Goal: Task Accomplishment & Management: Manage account settings

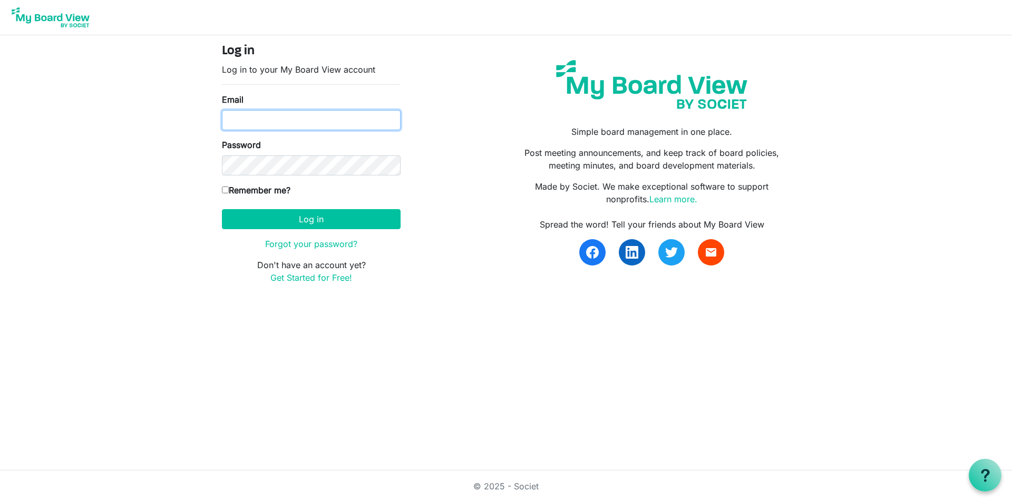
click at [286, 120] on input "Email" at bounding box center [311, 120] width 179 height 20
type input "[PERSON_NAME][EMAIL_ADDRESS][DOMAIN_NAME]"
click at [224, 189] on input "Remember me?" at bounding box center [225, 190] width 7 height 7
checkbox input "true"
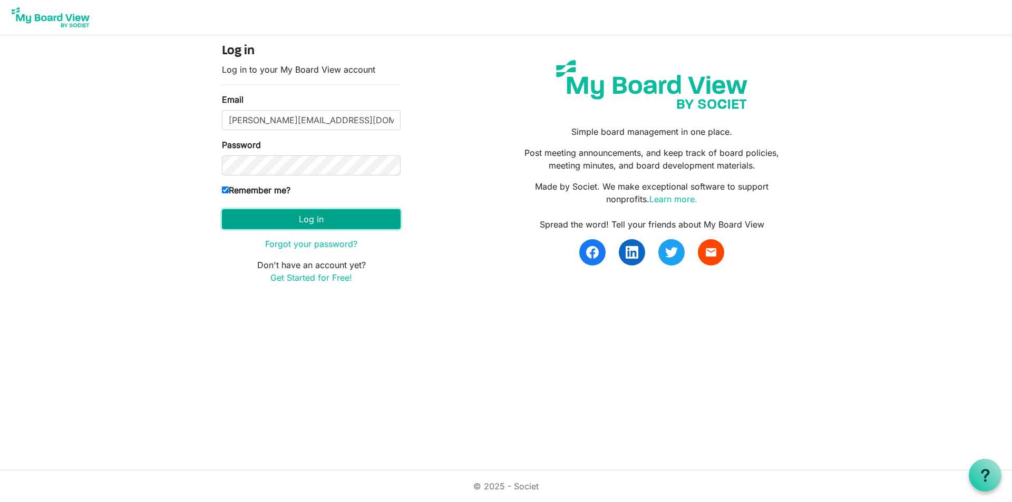
click at [243, 223] on button "Log in" at bounding box center [311, 219] width 179 height 20
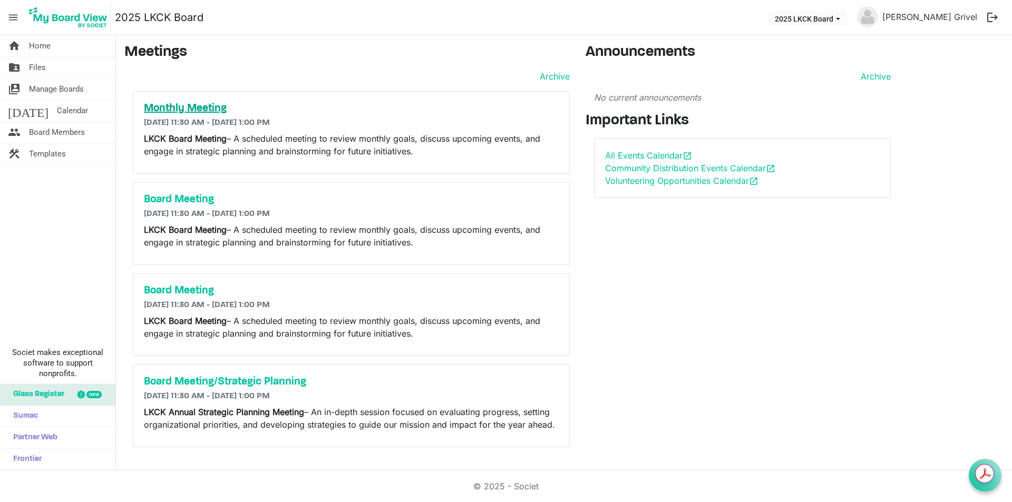
click at [173, 104] on h5 "Monthly Meeting" at bounding box center [351, 108] width 415 height 13
click at [190, 197] on h5 "Board Meeting" at bounding box center [351, 199] width 415 height 13
click at [637, 170] on link "Community Distribution Events Calendar open_in_new" at bounding box center [690, 168] width 170 height 11
click at [641, 157] on link "All Events Calendar open_in_new" at bounding box center [648, 155] width 87 height 11
click at [66, 135] on span "Board Members" at bounding box center [57, 132] width 56 height 21
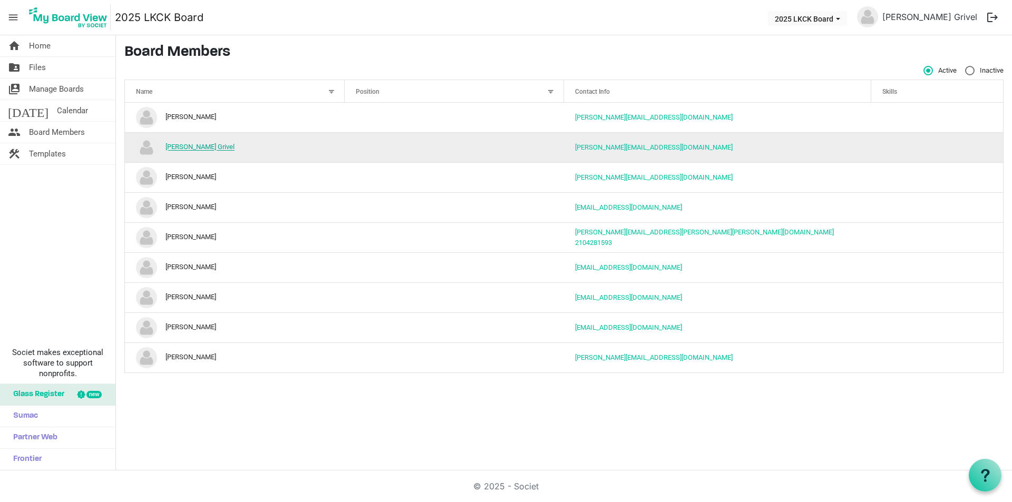
click at [168, 146] on link "[PERSON_NAME] Grivel" at bounding box center [199, 147] width 69 height 8
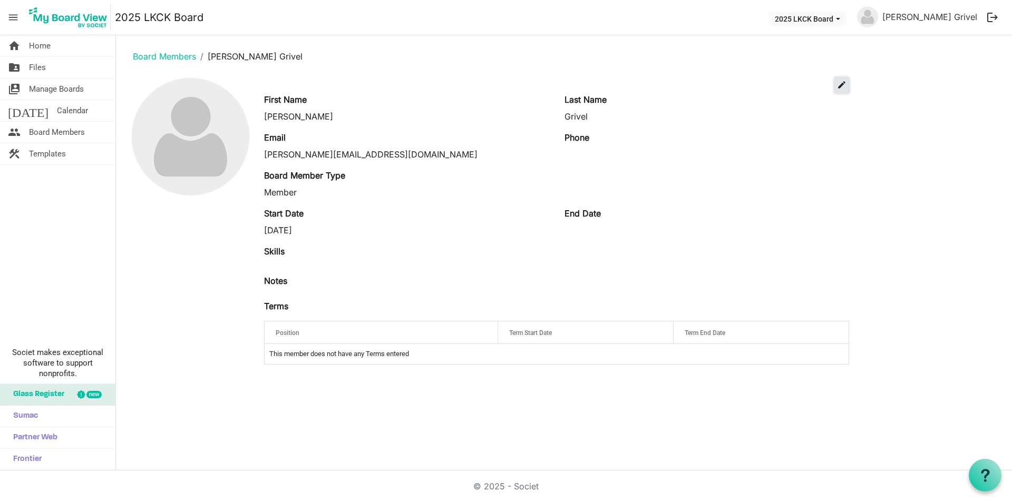
click at [846, 86] on span "edit" at bounding box center [841, 84] width 9 height 9
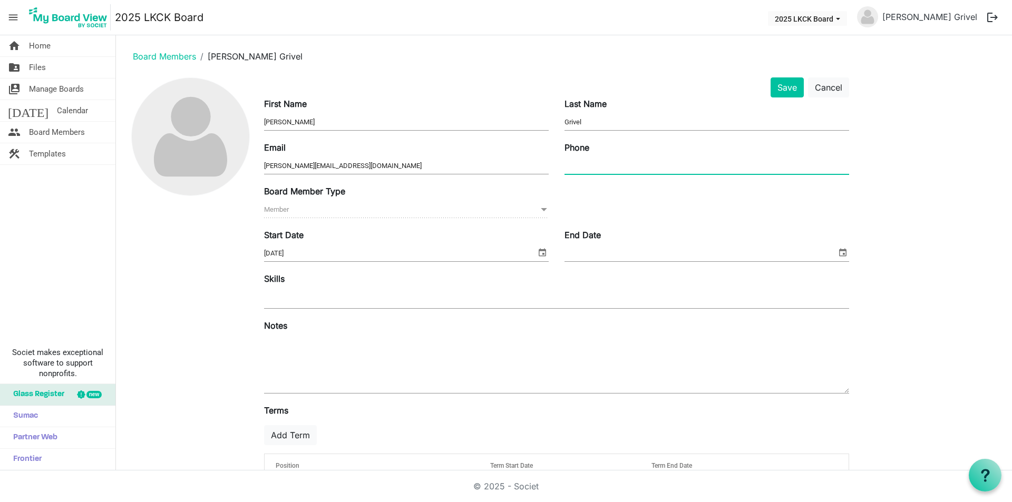
click at [607, 168] on input "Phone" at bounding box center [706, 166] width 285 height 16
type input "2103675549"
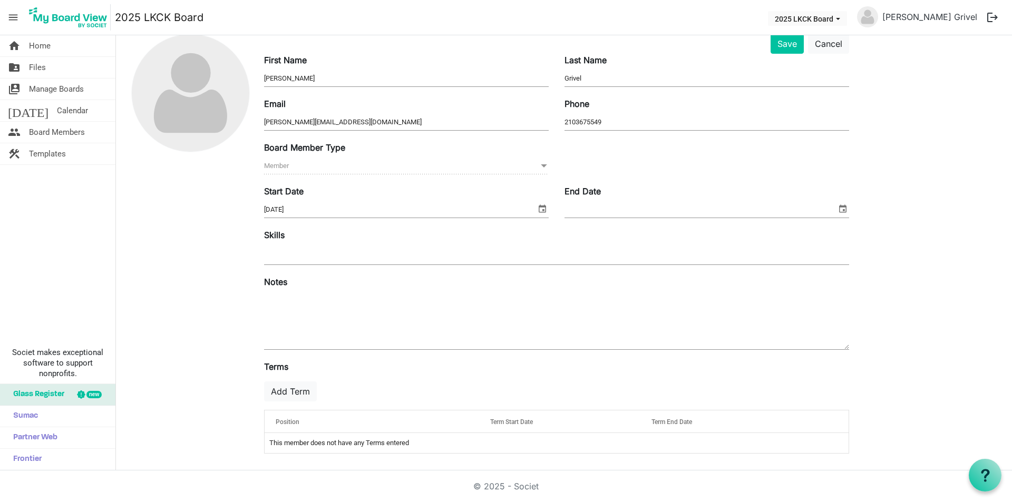
click at [878, 13] on img at bounding box center [867, 16] width 21 height 21
click at [952, 16] on link "[PERSON_NAME] Grivel" at bounding box center [929, 16] width 103 height 21
click at [781, 46] on button "Save" at bounding box center [786, 44] width 33 height 20
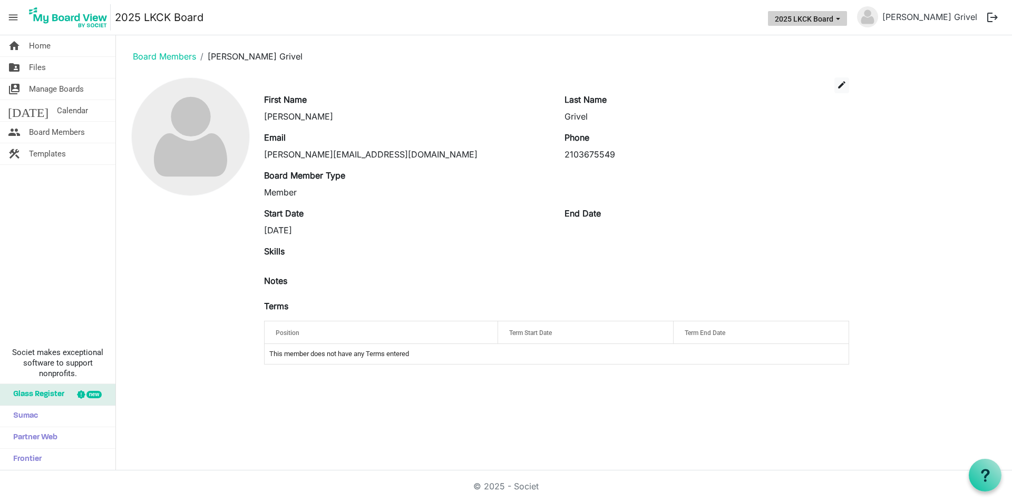
click at [843, 18] on span "2025 LKCK Board dropdownbutton" at bounding box center [837, 19] width 9 height 4
click at [898, 114] on div "edit First Name [PERSON_NAME] Last Name Grivel Email [PERSON_NAME][EMAIL_ADDRES…" at bounding box center [563, 225] width 879 height 296
click at [37, 66] on span "Files" at bounding box center [37, 67] width 17 height 21
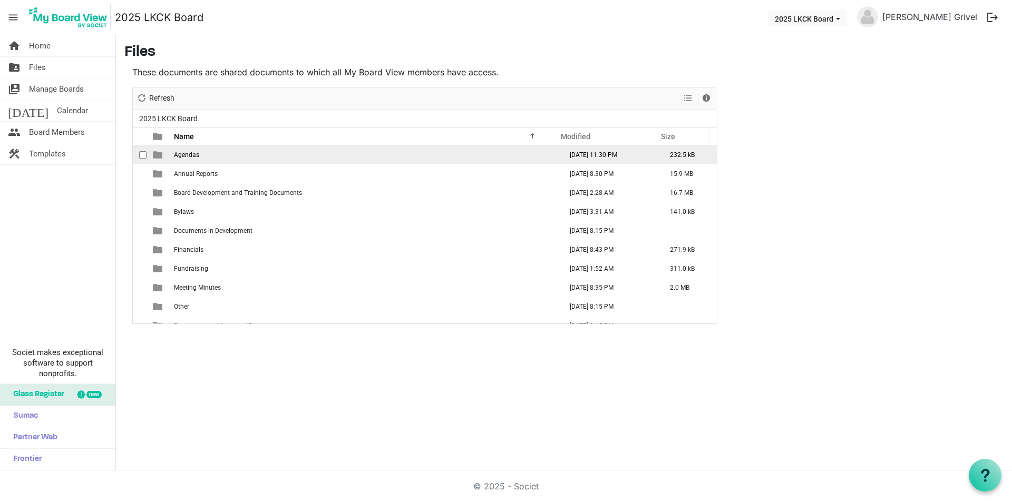
click at [173, 152] on td "Agendas" at bounding box center [365, 154] width 388 height 19
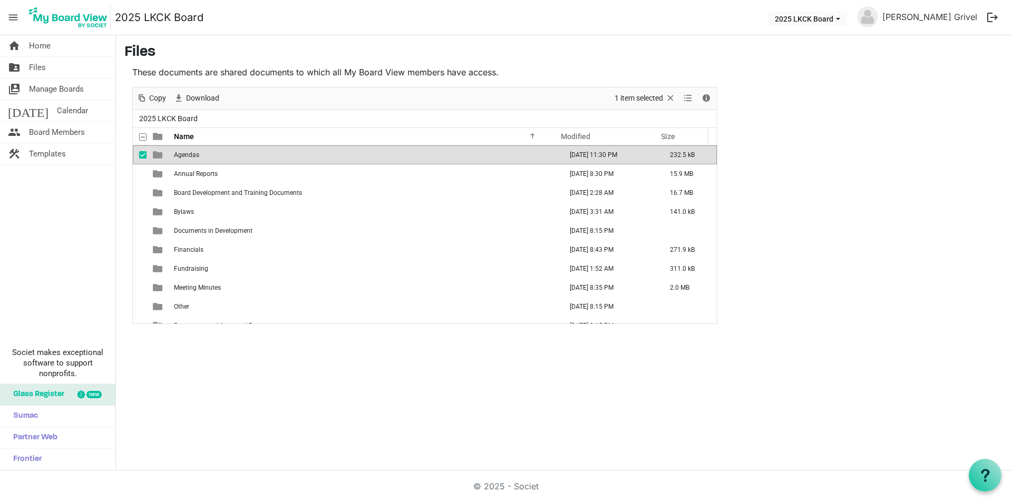
click at [179, 152] on span "Agendas" at bounding box center [186, 154] width 25 height 7
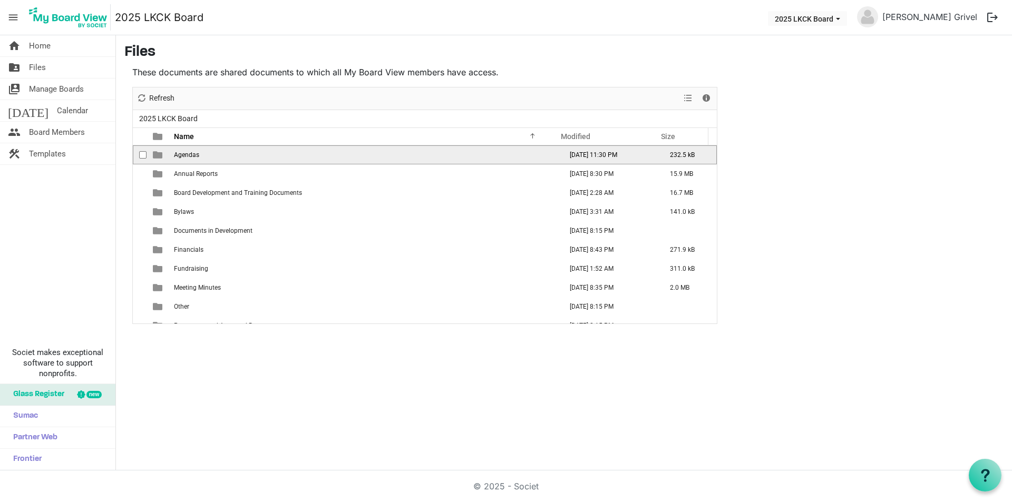
click at [179, 151] on span "Agendas" at bounding box center [186, 154] width 25 height 7
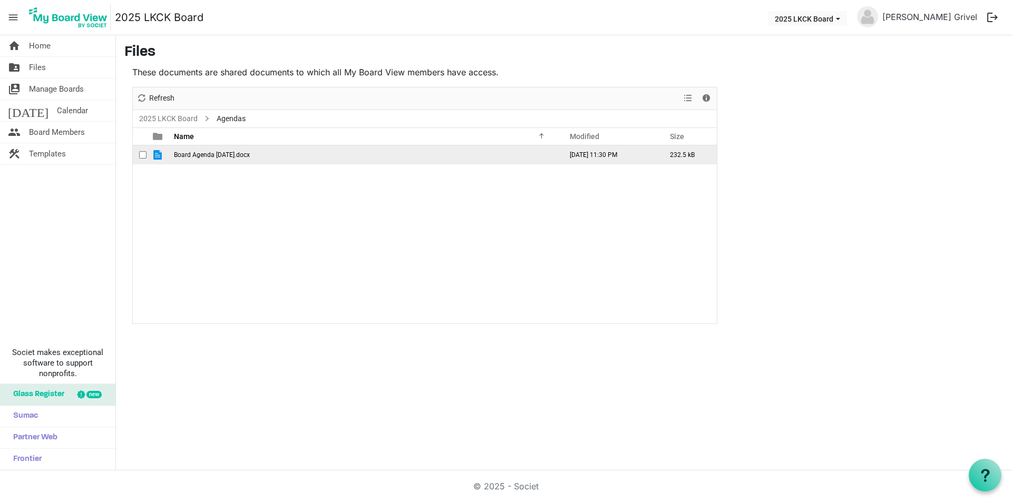
click at [212, 153] on span "Board Agenda September 2025.docx" at bounding box center [212, 154] width 76 height 7
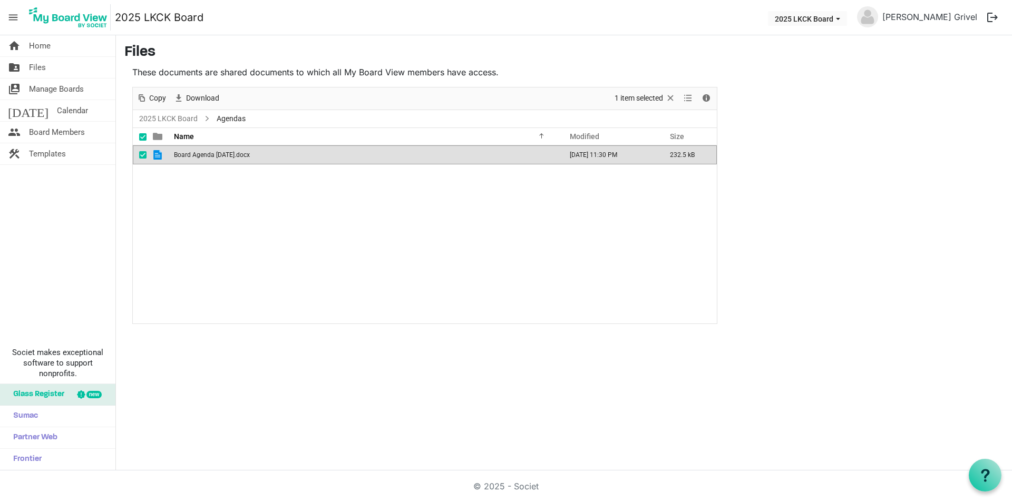
click at [212, 153] on span "Board Agenda September 2025.docx" at bounding box center [212, 154] width 76 height 7
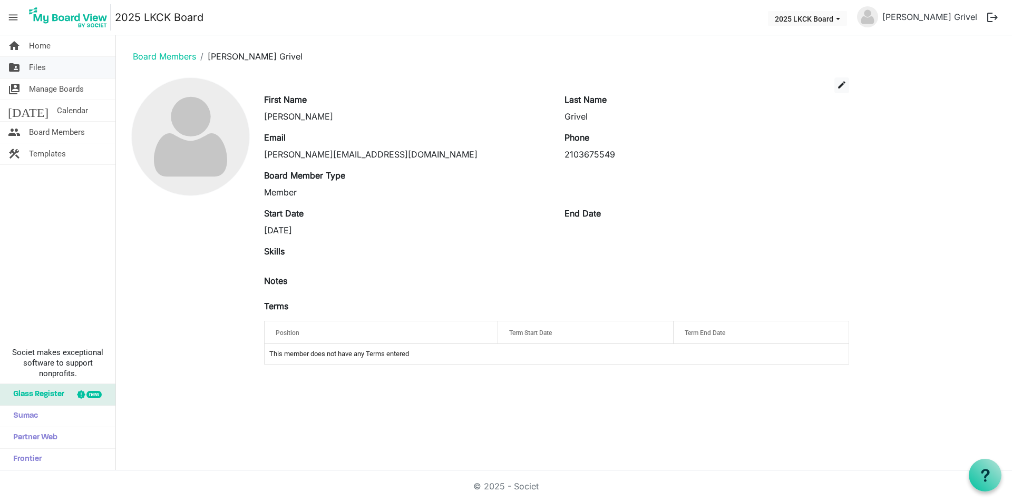
click at [38, 64] on span "Files" at bounding box center [37, 67] width 17 height 21
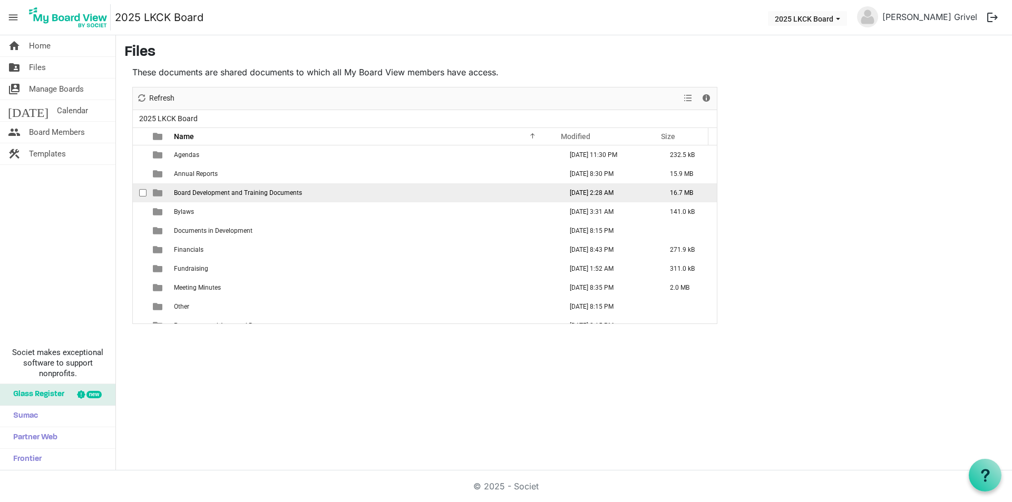
click at [231, 193] on span "Board Development and Training Documents" at bounding box center [238, 192] width 128 height 7
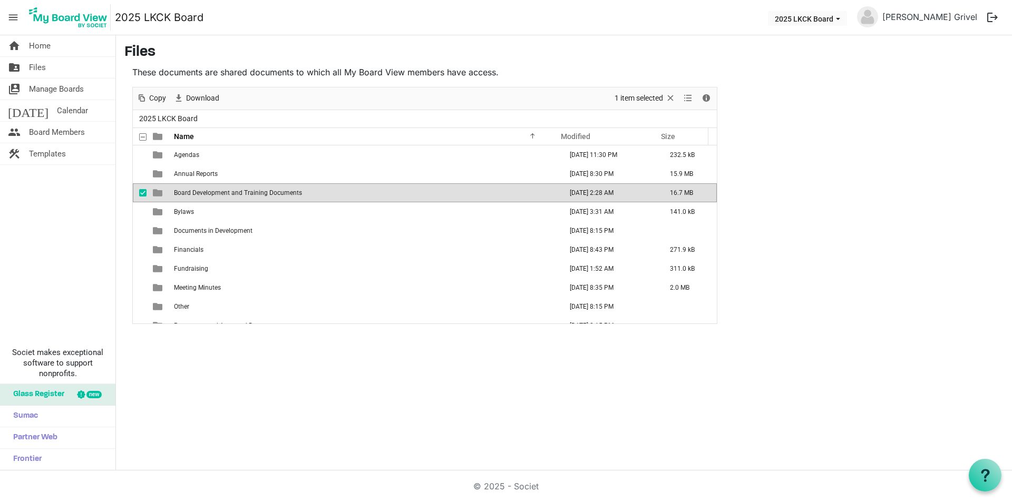
click at [231, 193] on span "Board Development and Training Documents" at bounding box center [238, 192] width 128 height 7
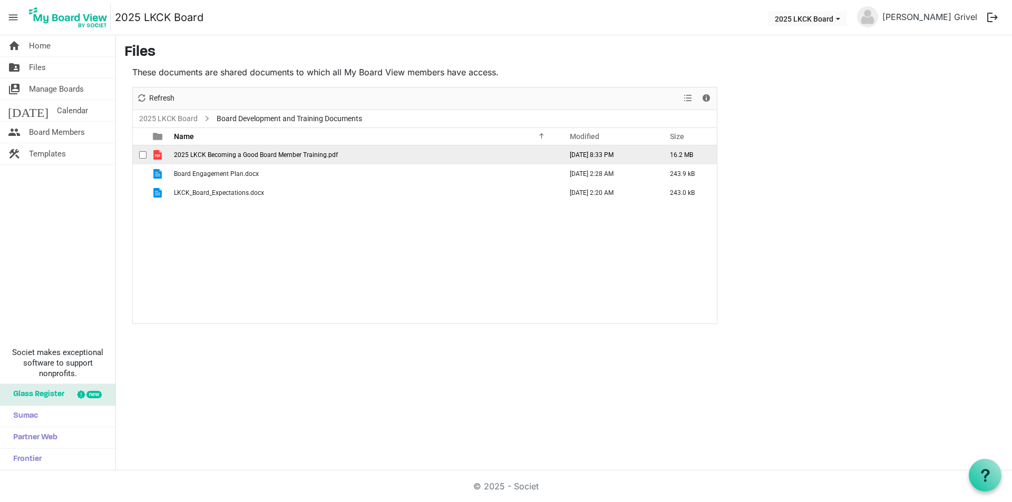
click at [277, 154] on span "2025 LKCK Becoming a Good Board Member Training.pdf" at bounding box center [256, 154] width 164 height 7
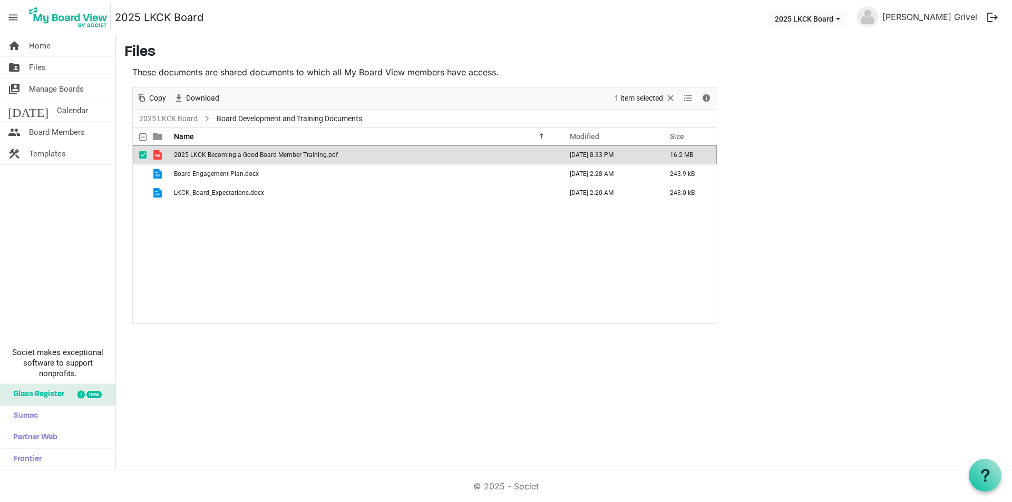
click at [277, 154] on span "2025 LKCK Becoming a Good Board Member Training.pdf" at bounding box center [256, 154] width 164 height 7
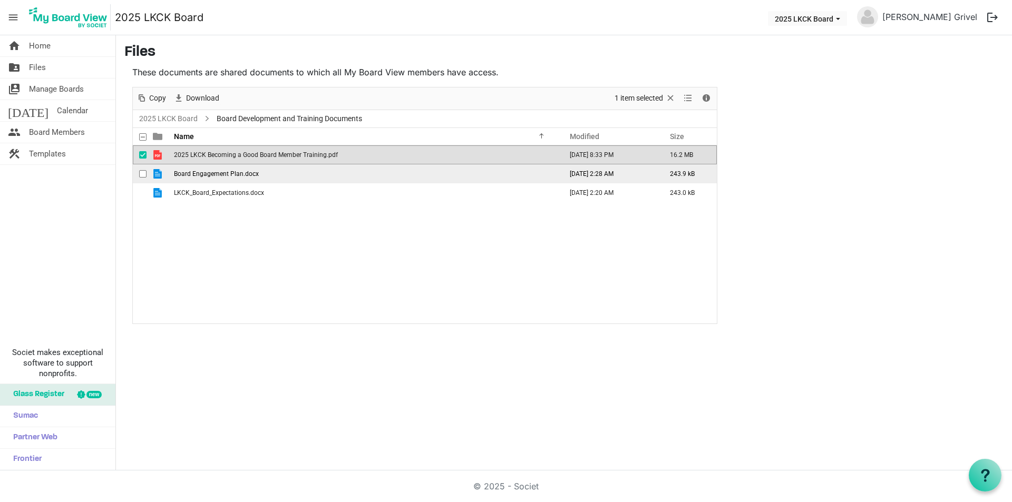
click at [237, 173] on span "Board Engagement Plan.docx" at bounding box center [216, 173] width 85 height 7
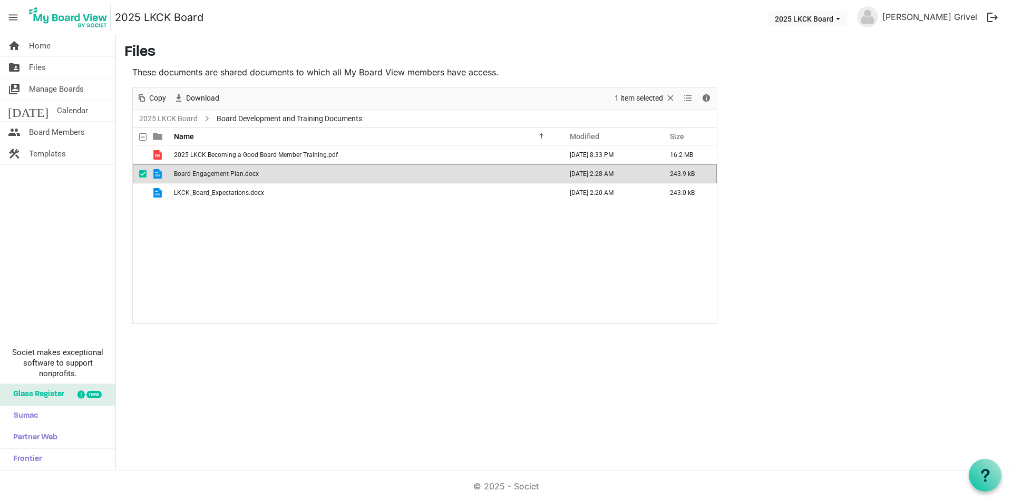
click at [237, 173] on span "Board Engagement Plan.docx" at bounding box center [216, 173] width 85 height 7
click at [219, 192] on span "LKCK_Board_Expectations.docx" at bounding box center [219, 192] width 90 height 7
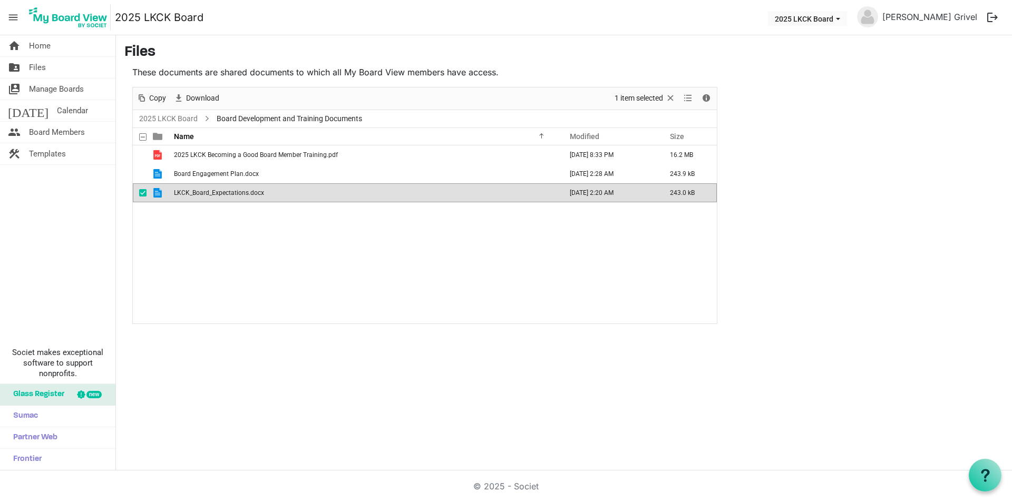
click at [219, 192] on span "LKCK_Board_Expectations.docx" at bounding box center [219, 192] width 90 height 7
click at [39, 71] on span "Files" at bounding box center [37, 67] width 17 height 21
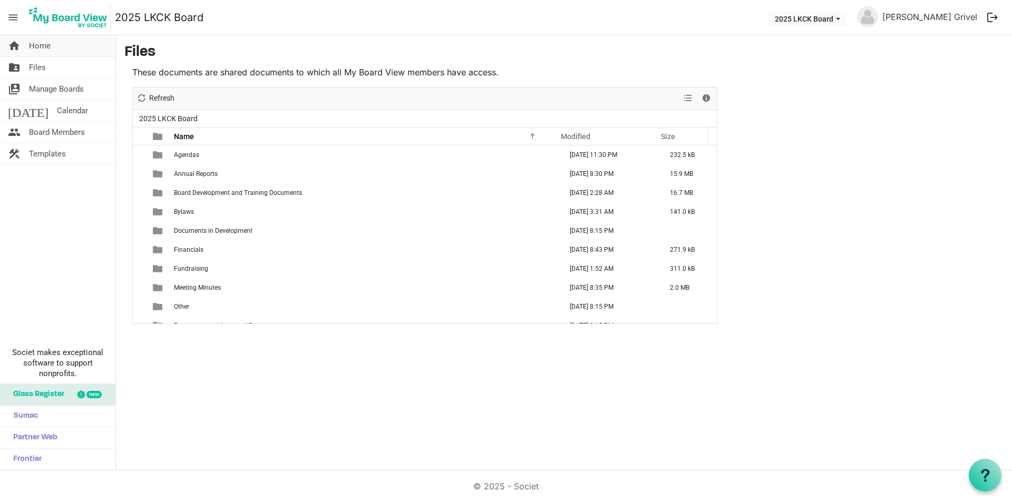
click at [49, 43] on span "Home" at bounding box center [40, 45] width 22 height 21
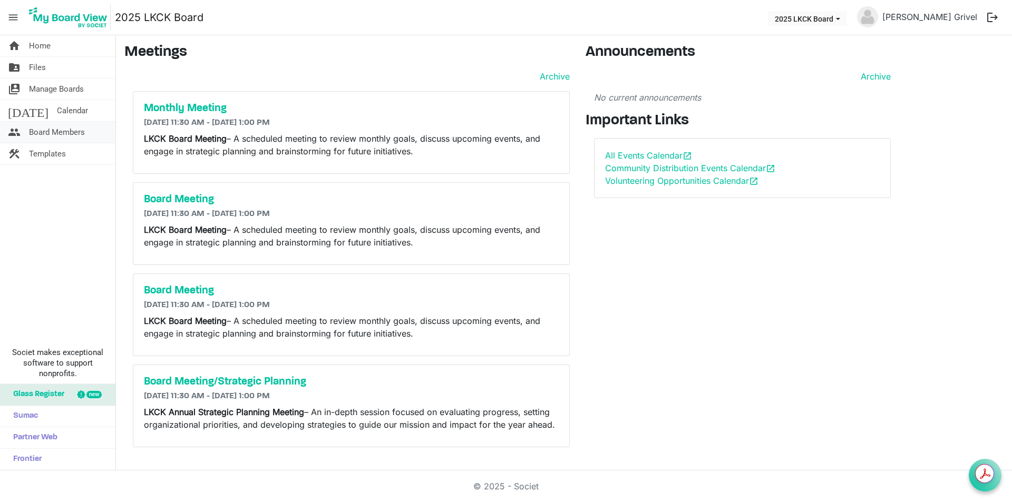
click at [34, 131] on span "Board Members" at bounding box center [57, 132] width 56 height 21
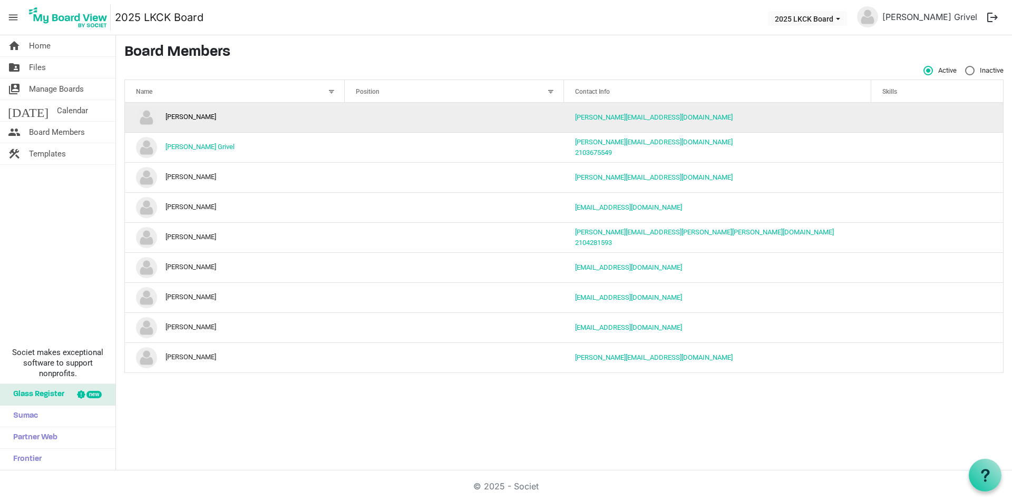
click at [217, 116] on td "BETH WEBSTER" at bounding box center [235, 118] width 220 height 30
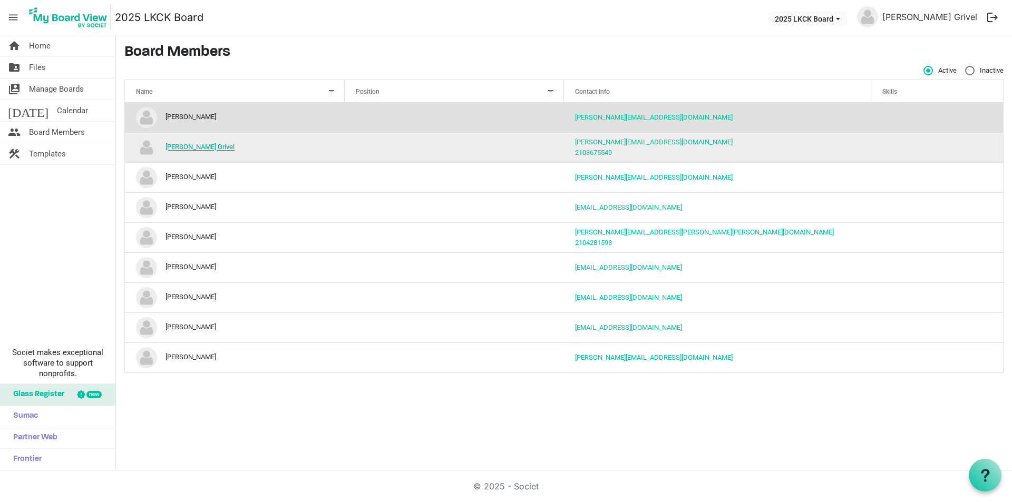
click at [197, 149] on link "[PERSON_NAME] Grivel" at bounding box center [199, 147] width 69 height 8
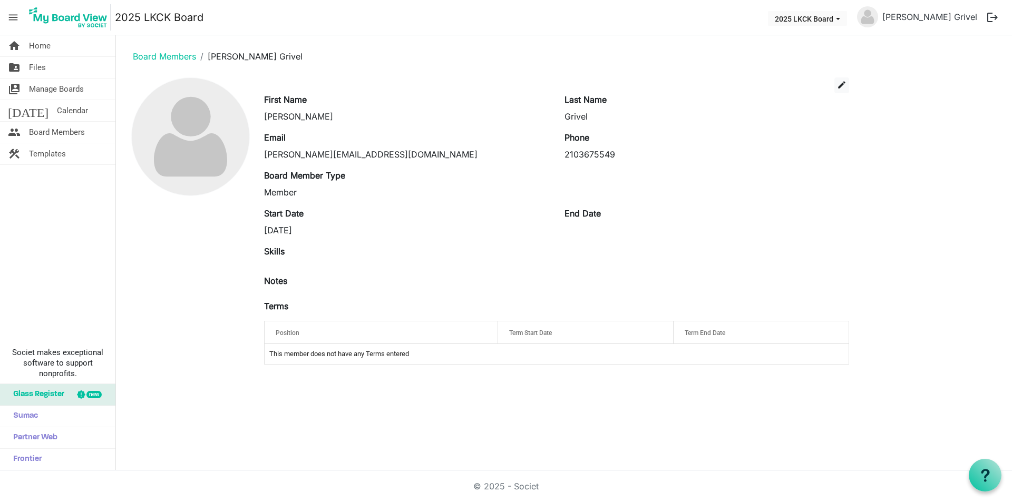
click at [416, 357] on td "This member does not have any Terms entered" at bounding box center [557, 354] width 584 height 20
click at [837, 89] on span "edit" at bounding box center [841, 84] width 9 height 9
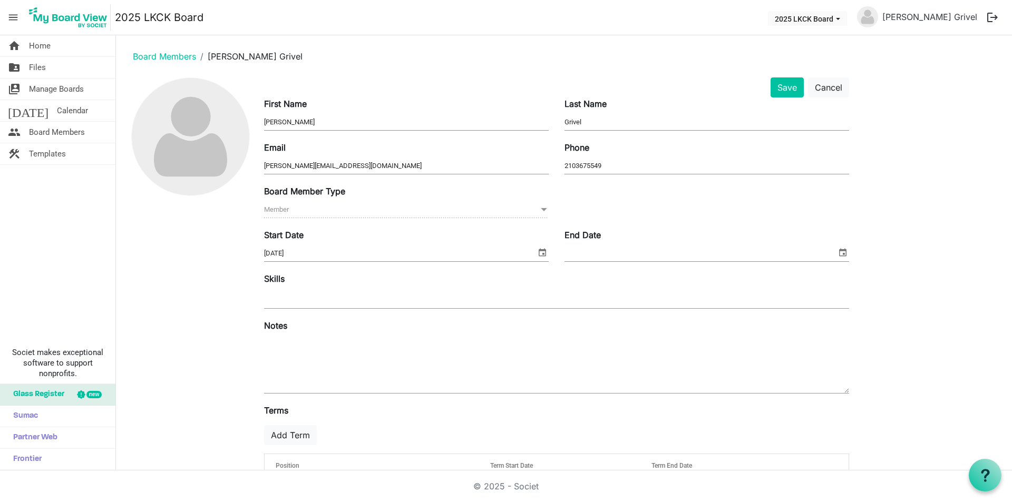
scroll to position [44, 0]
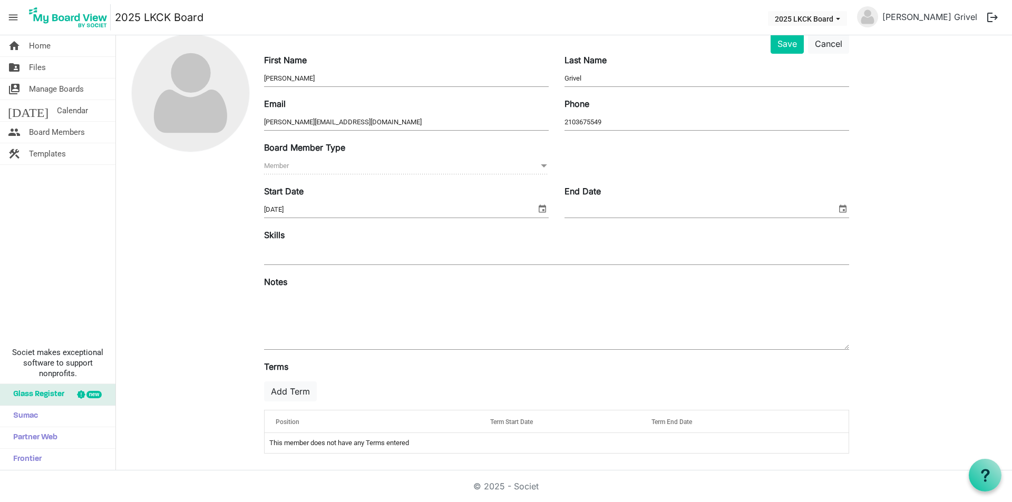
click at [289, 421] on span "Position" at bounding box center [288, 421] width 24 height 7
click at [390, 423] on div "Position" at bounding box center [372, 421] width 200 height 15
click at [464, 425] on div "Position" at bounding box center [372, 421] width 200 height 15
click at [400, 446] on td "This member does not have any Terms entered" at bounding box center [557, 443] width 584 height 20
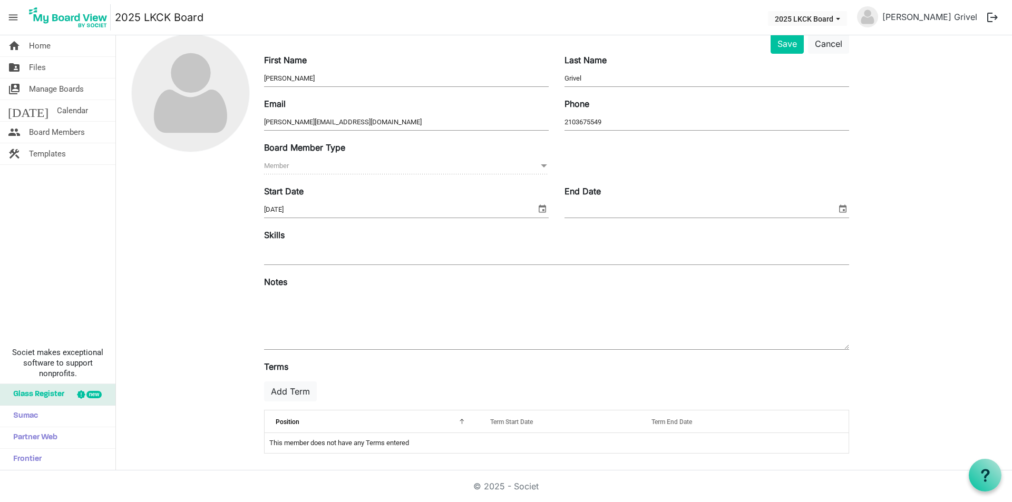
drag, startPoint x: 401, startPoint y: 443, endPoint x: 184, endPoint y: 428, distance: 217.1
click at [180, 431] on div at bounding box center [190, 248] width 132 height 428
click at [285, 389] on button "Add Term" at bounding box center [290, 392] width 53 height 20
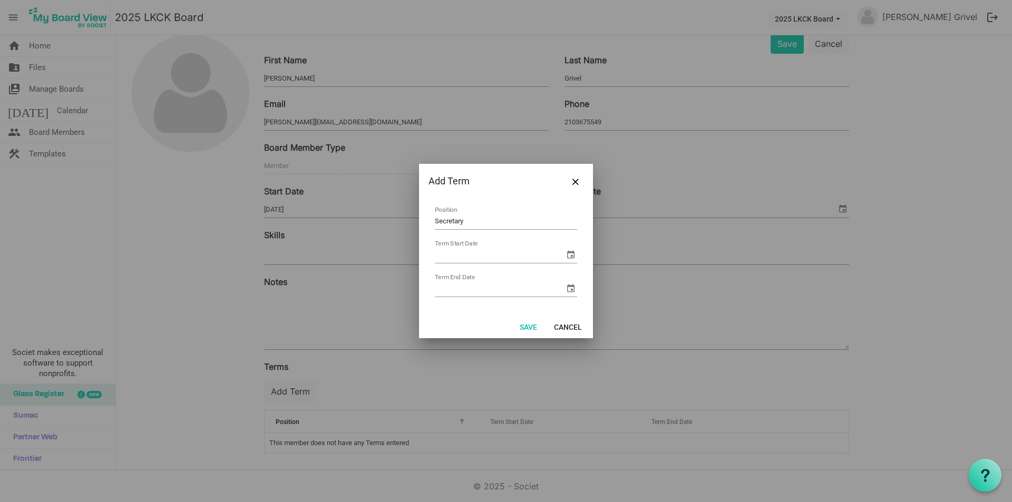
type input "Secretary"
click at [570, 253] on span "select" at bounding box center [570, 254] width 13 height 13
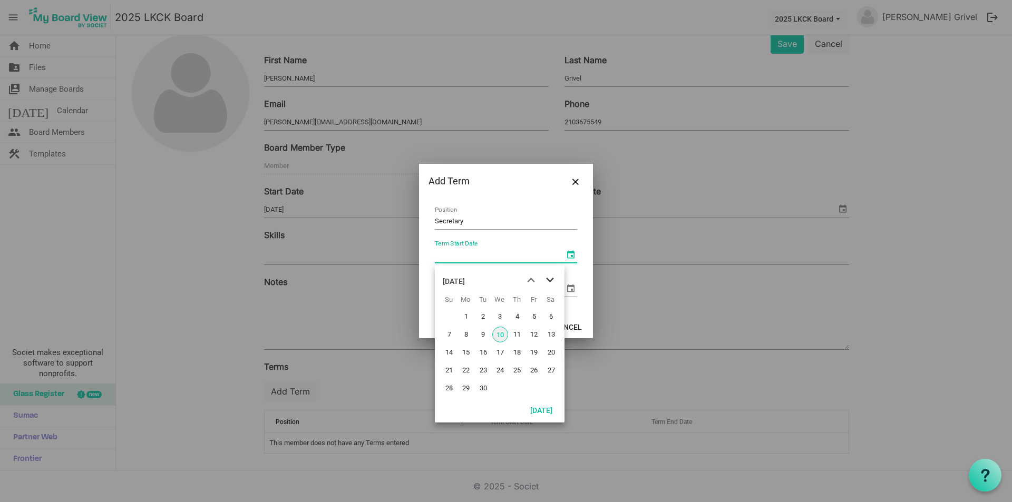
click at [549, 280] on span "next month" at bounding box center [550, 280] width 18 height 19
click at [549, 279] on span "next month" at bounding box center [550, 280] width 18 height 19
click at [549, 278] on span "next month" at bounding box center [550, 280] width 18 height 19
click at [526, 280] on span "previous month" at bounding box center [531, 280] width 18 height 19
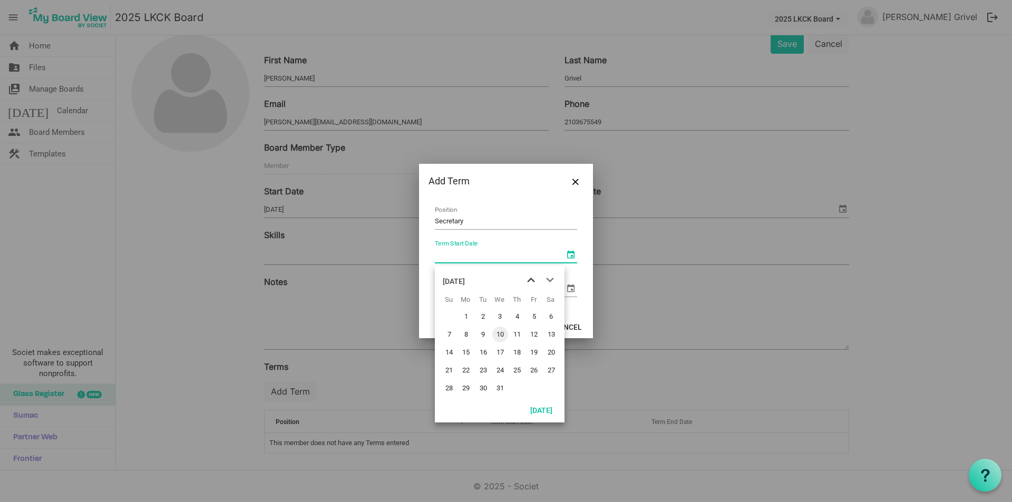
click at [526, 280] on span "previous month" at bounding box center [531, 280] width 18 height 19
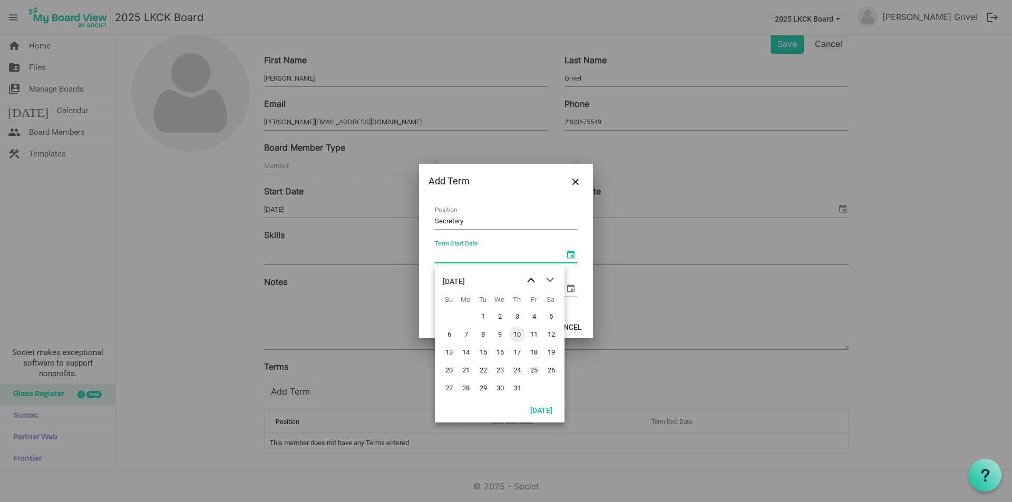
click at [526, 280] on span "previous month" at bounding box center [531, 280] width 18 height 19
click at [532, 278] on span "previous month" at bounding box center [531, 280] width 18 height 19
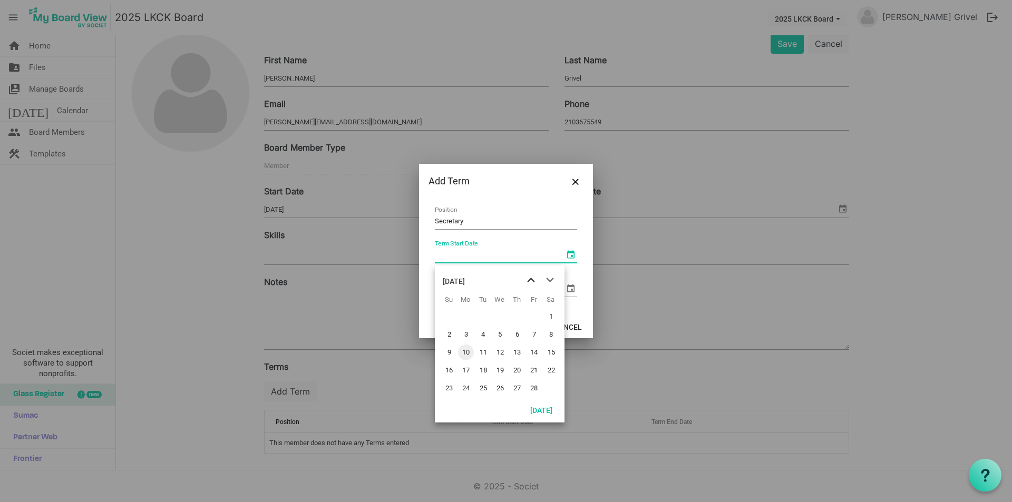
click at [532, 278] on span "previous month" at bounding box center [531, 280] width 18 height 19
click at [500, 317] on span "1" at bounding box center [500, 317] width 16 height 16
type input "1/1/2025"
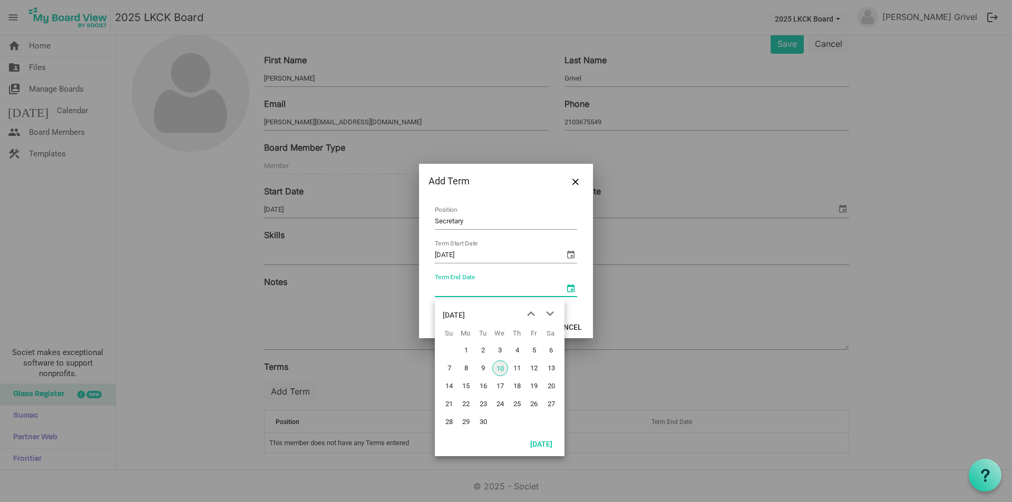
click at [571, 287] on span "select" at bounding box center [570, 288] width 13 height 13
click at [547, 312] on span "next month" at bounding box center [550, 314] width 18 height 19
click at [547, 311] on span "next month" at bounding box center [550, 314] width 18 height 19
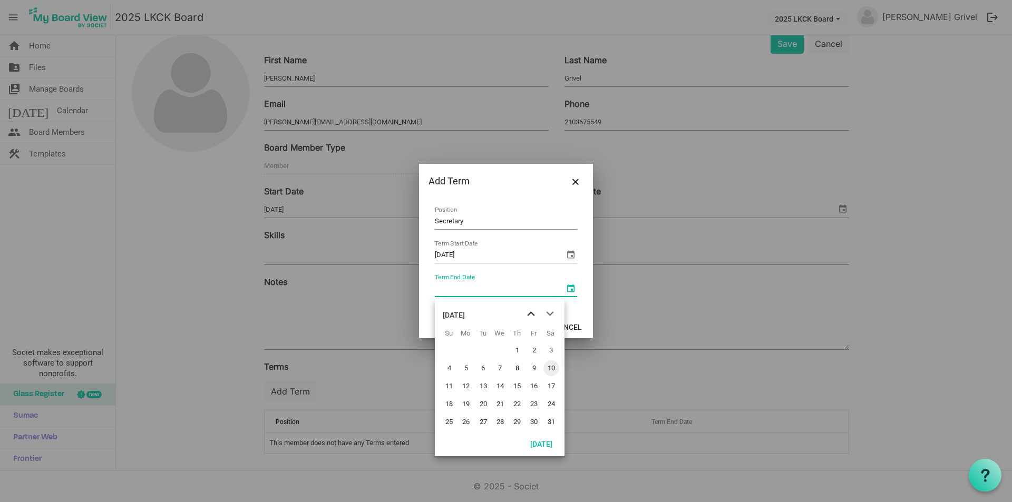
click at [529, 310] on span "previous month" at bounding box center [531, 314] width 18 height 19
click at [501, 425] on span "31" at bounding box center [500, 422] width 16 height 16
type input "12/31/2025"
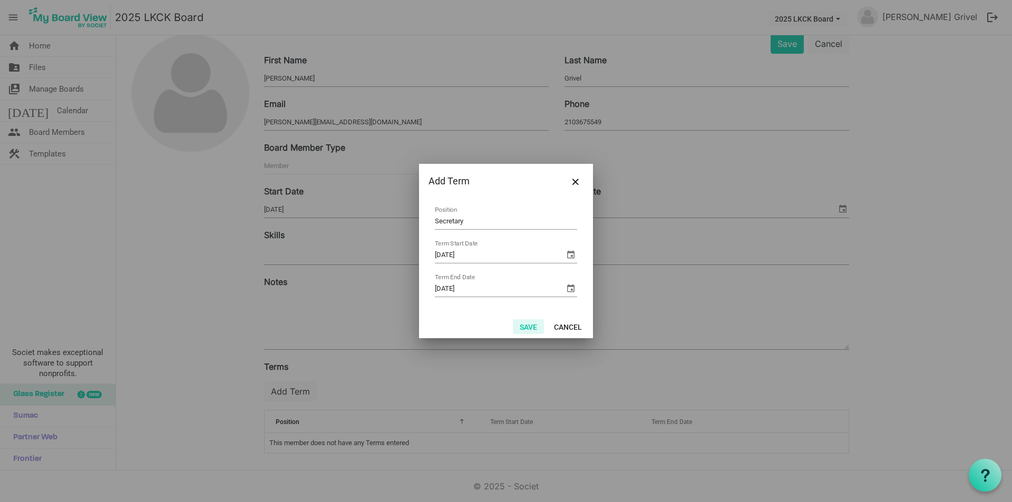
click at [527, 327] on button "Save" at bounding box center [528, 326] width 31 height 15
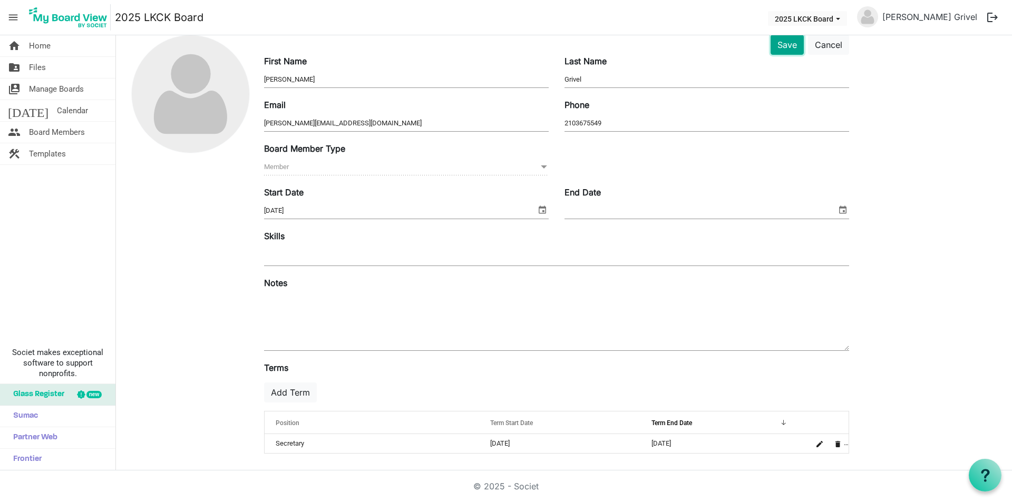
click at [789, 47] on button "Save" at bounding box center [786, 45] width 33 height 20
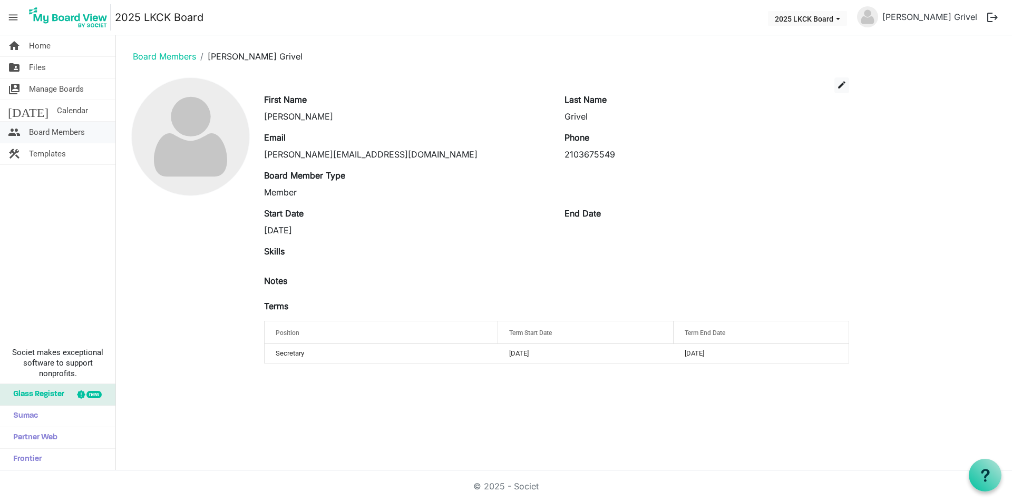
click at [45, 132] on span "Board Members" at bounding box center [57, 132] width 56 height 21
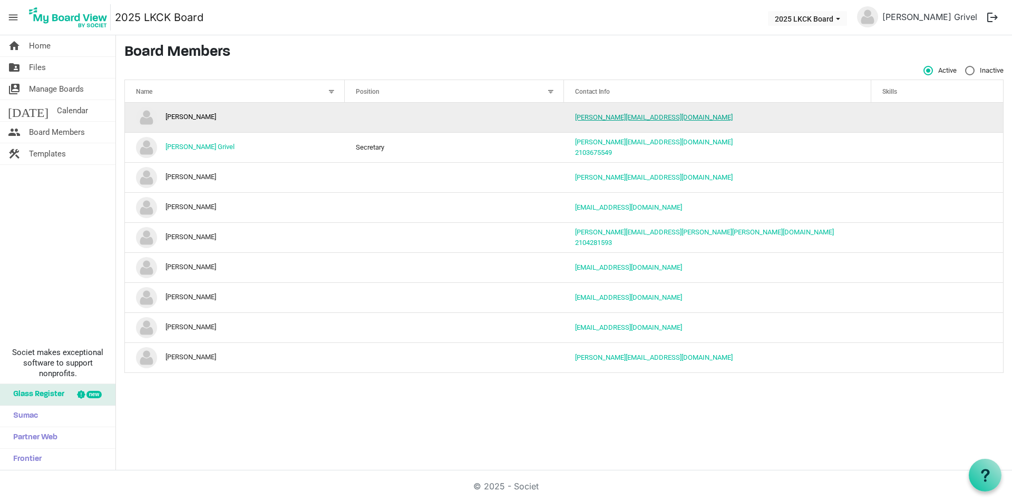
click at [609, 114] on link "[PERSON_NAME][EMAIL_ADDRESS][DOMAIN_NAME]" at bounding box center [654, 117] width 158 height 8
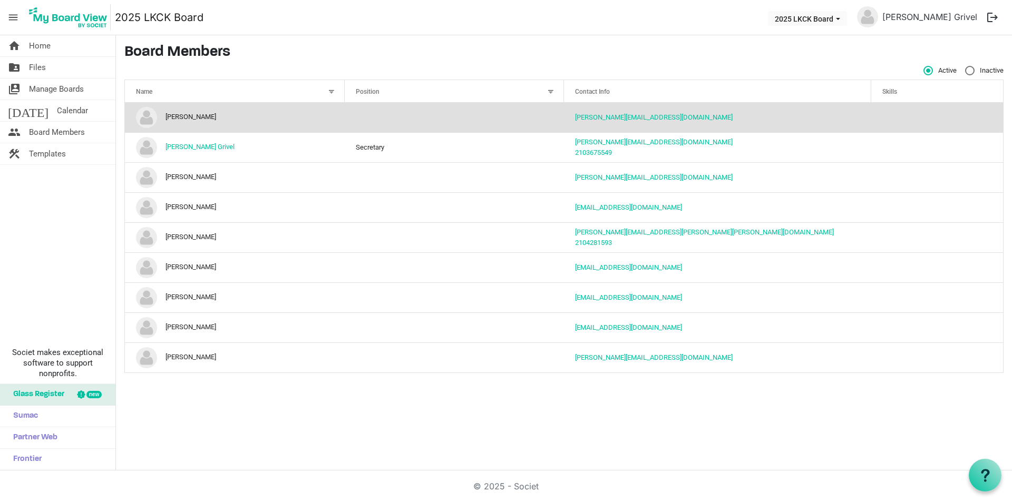
click at [46, 394] on span "Glass Register" at bounding box center [36, 394] width 56 height 21
click at [46, 153] on span "Templates" at bounding box center [47, 153] width 37 height 21
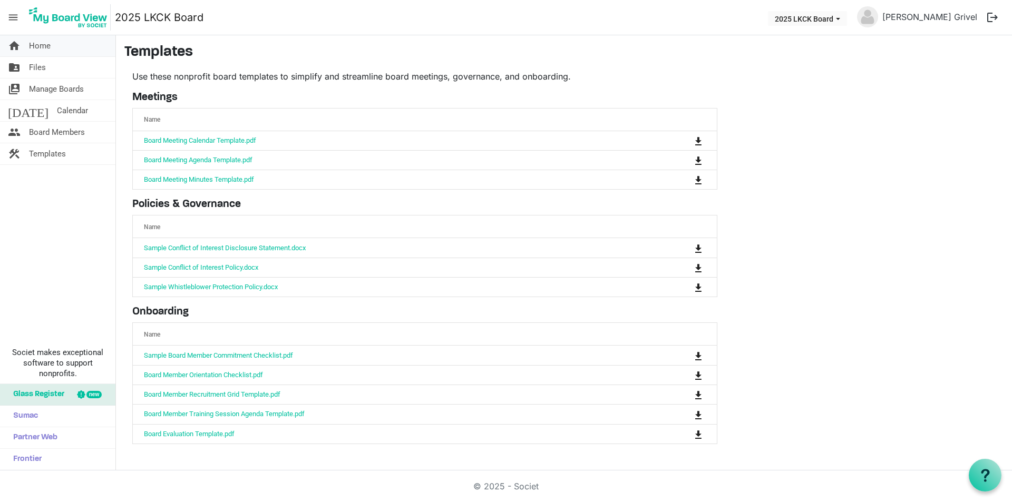
click at [35, 48] on span "Home" at bounding box center [40, 45] width 22 height 21
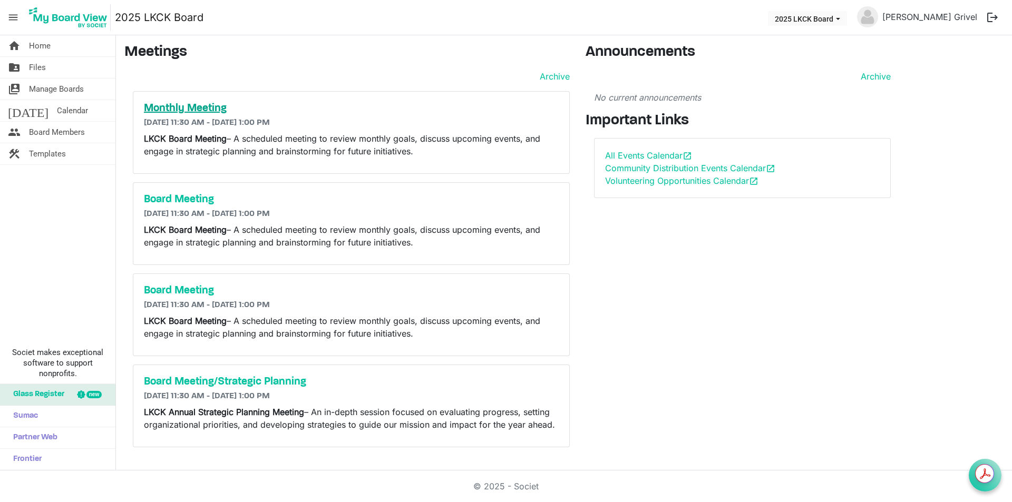
click at [187, 109] on h5 "Monthly Meeting" at bounding box center [351, 108] width 415 height 13
